Goal: Find specific page/section: Find specific page/section

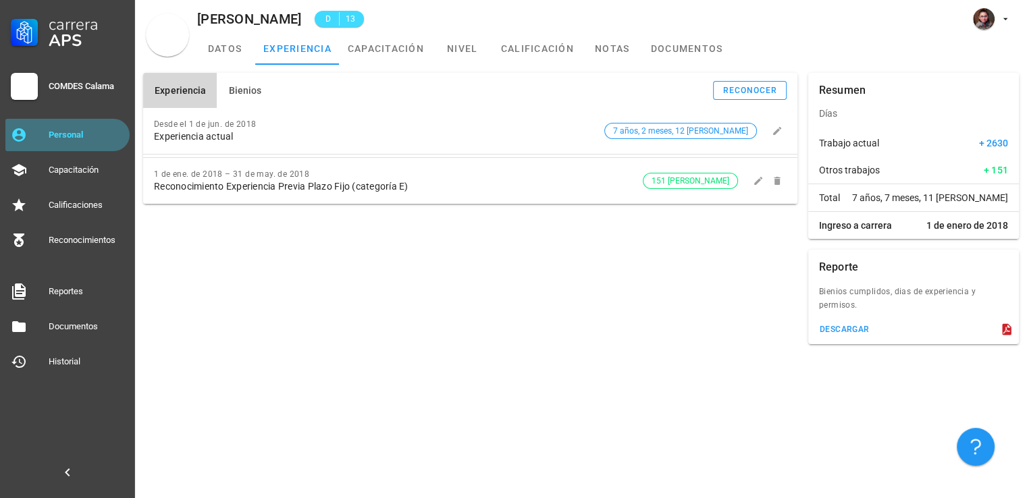
click at [49, 136] on div "Personal" at bounding box center [87, 135] width 76 height 11
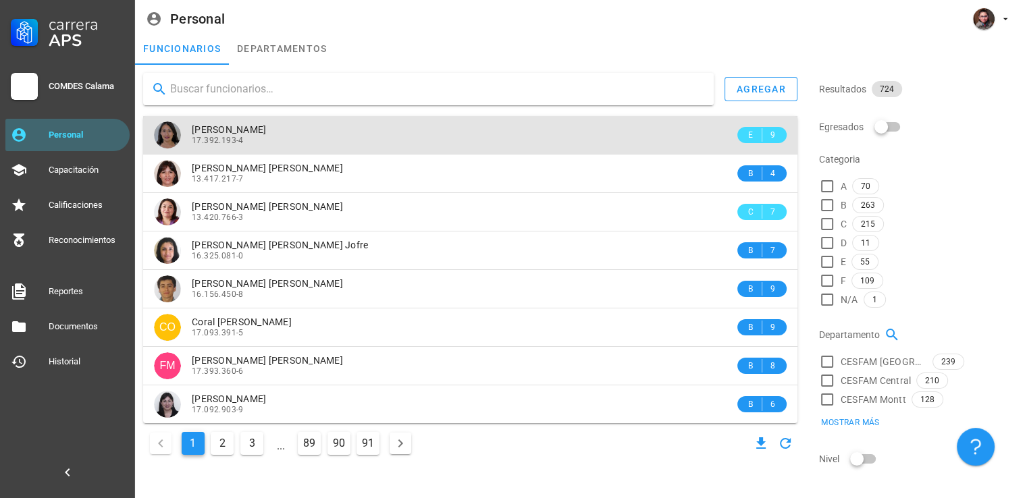
click at [205, 140] on span "17.392.193-4" at bounding box center [218, 140] width 52 height 9
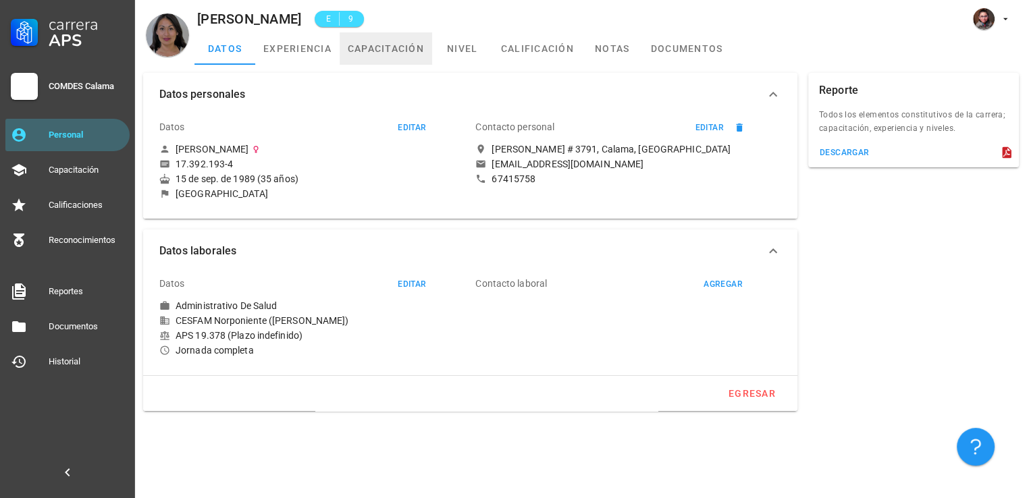
click at [381, 46] on link "capacitación" at bounding box center [386, 48] width 93 height 32
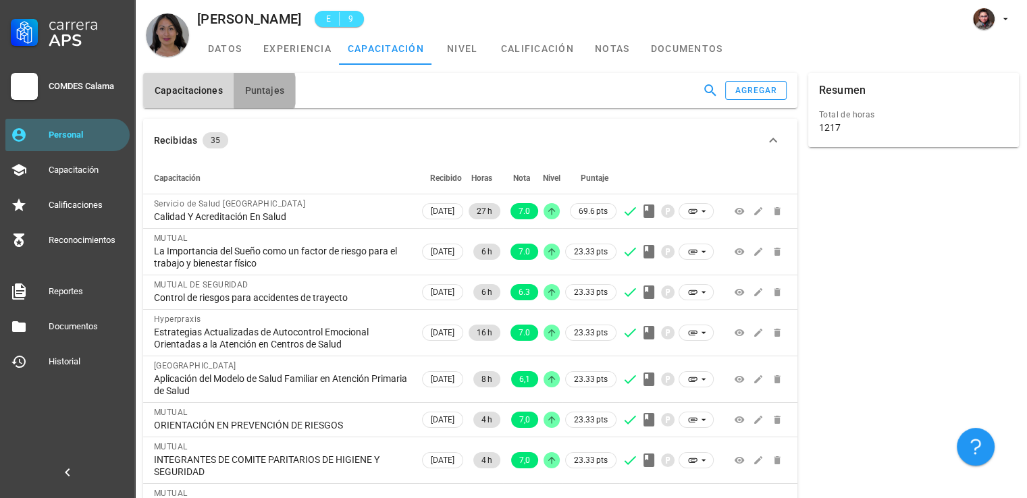
click at [250, 90] on span "Puntajes" at bounding box center [264, 90] width 40 height 11
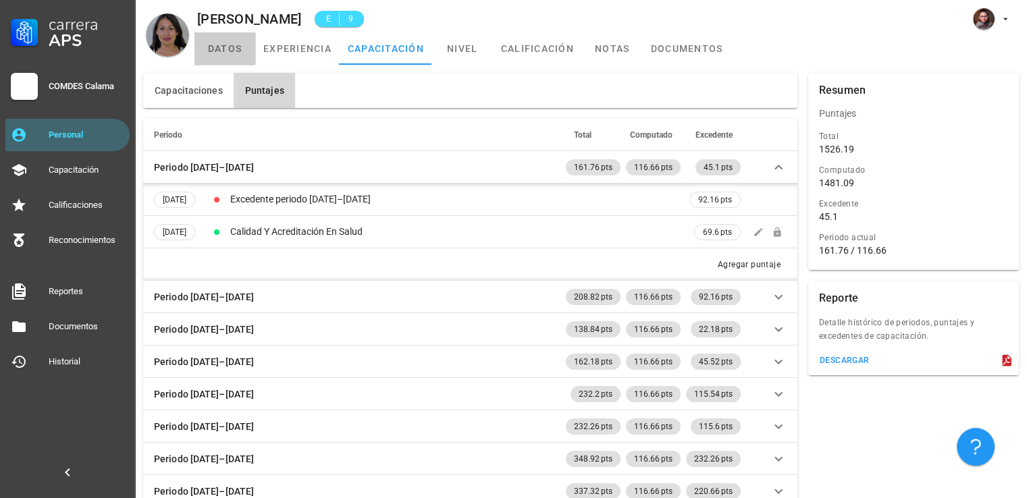
click at [214, 53] on link "datos" at bounding box center [224, 48] width 61 height 32
